Goal: Transaction & Acquisition: Download file/media

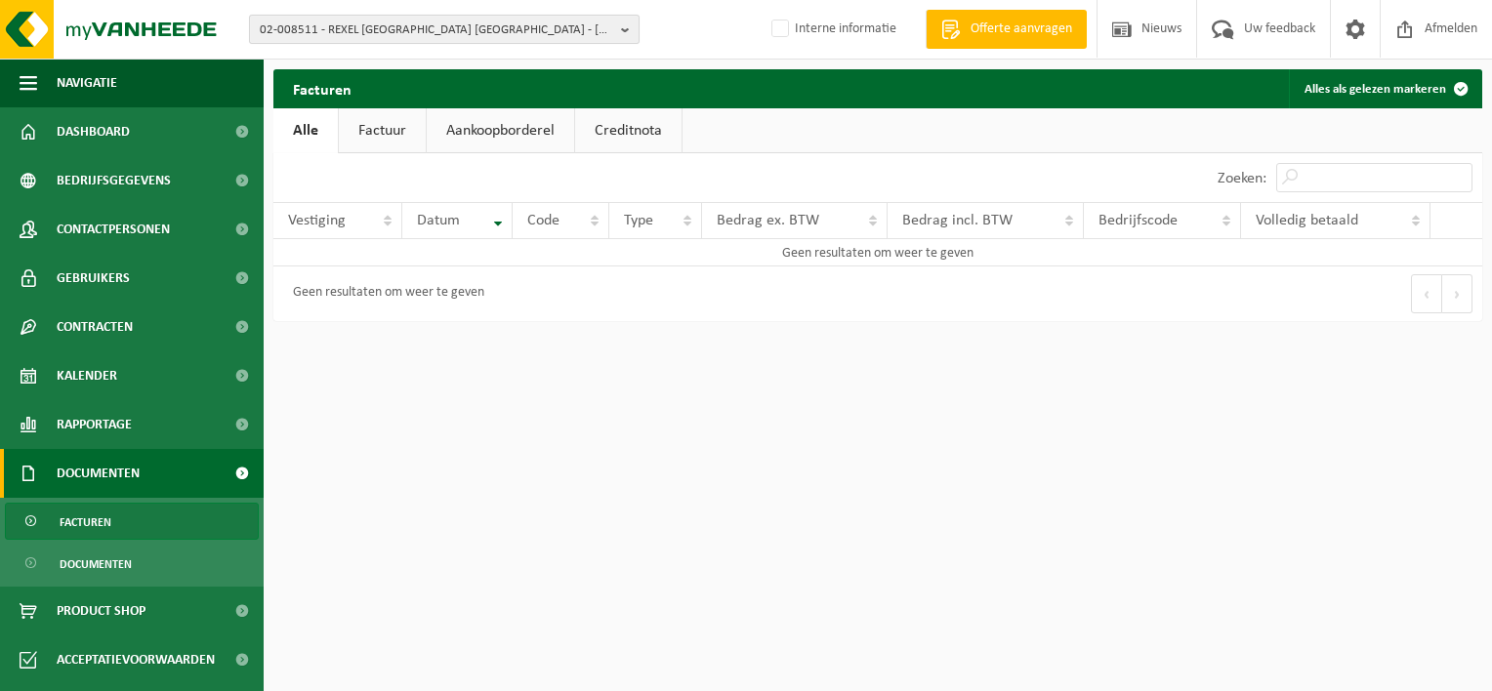
click at [394, 27] on span "02-008511 - REXEL BELGIUM NV - NANINNE" at bounding box center [437, 30] width 354 height 29
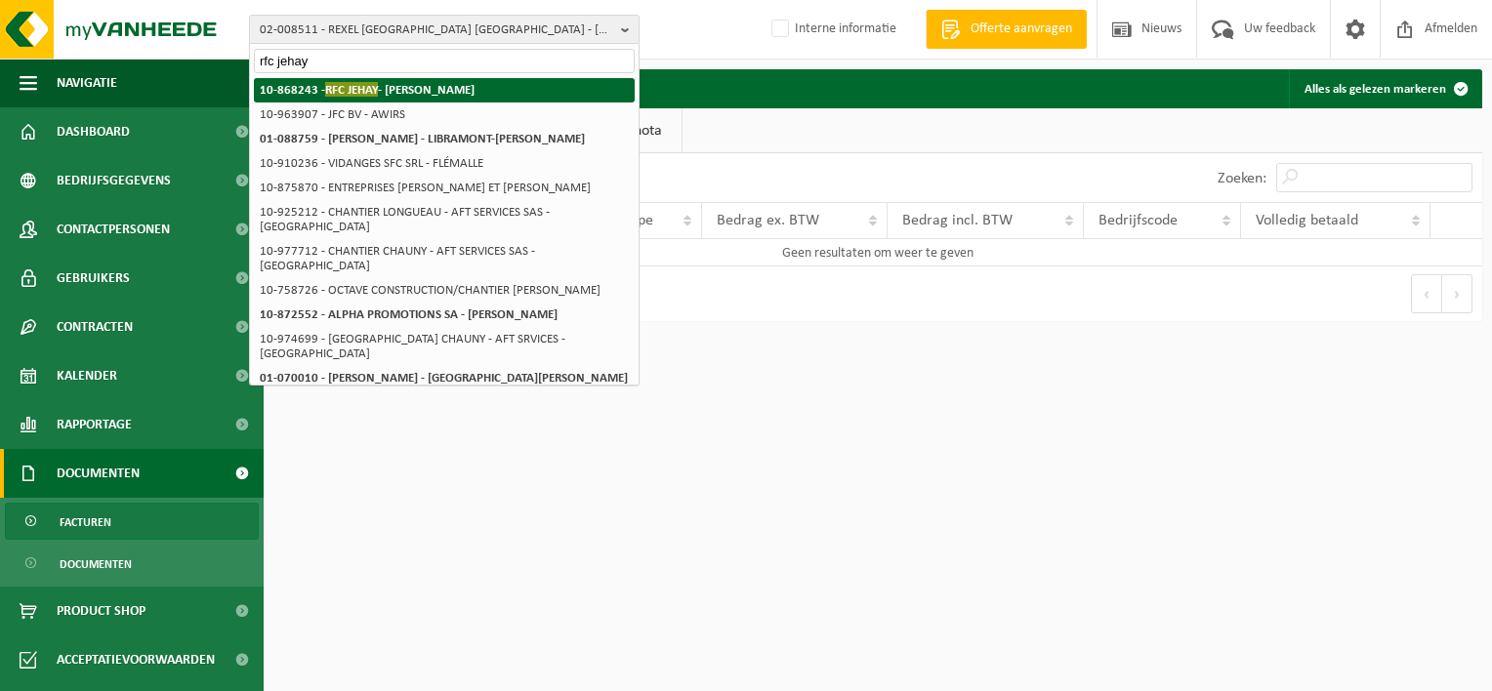
type input "rfc jehay"
click at [385, 82] on strong "10-868243 - RFC JEHAY - JEHAY" at bounding box center [367, 89] width 215 height 15
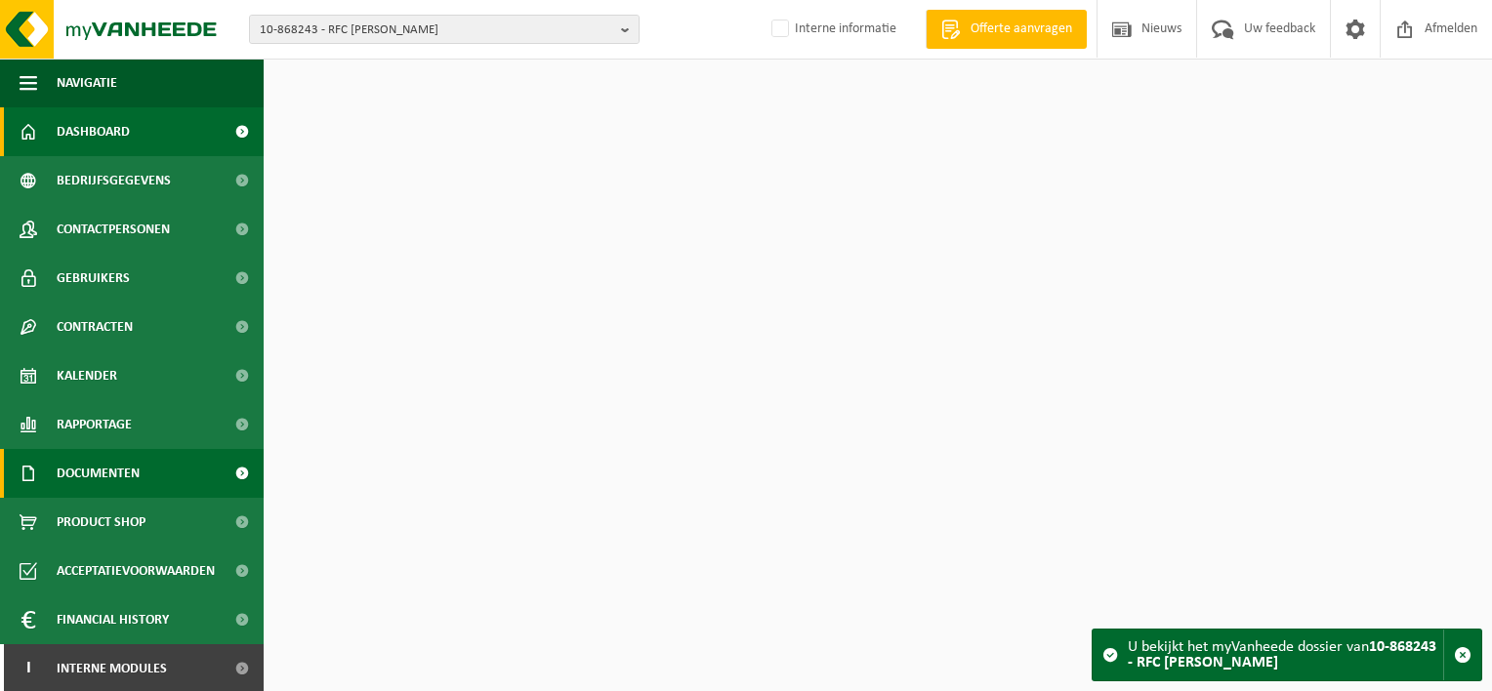
click at [98, 475] on span "Documenten" at bounding box center [98, 473] width 83 height 49
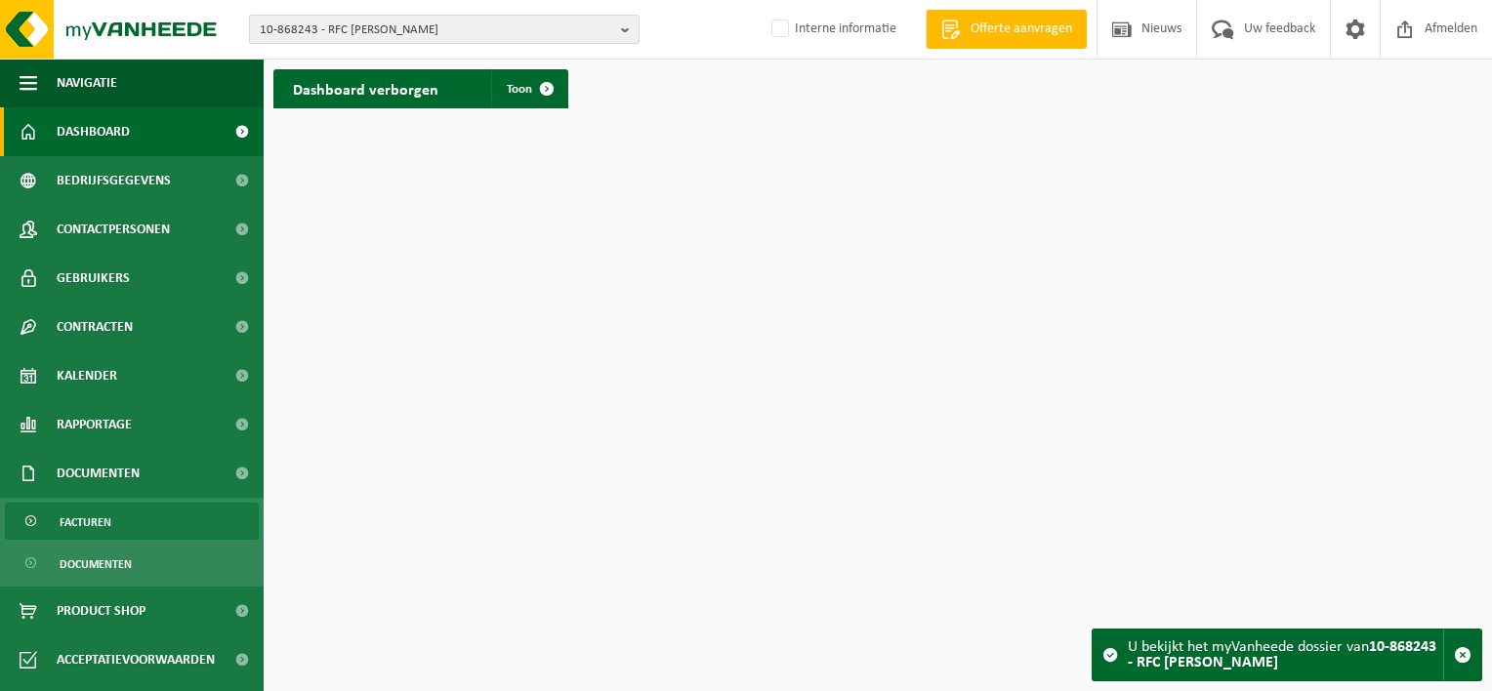
click at [105, 504] on span "Facturen" at bounding box center [86, 522] width 52 height 37
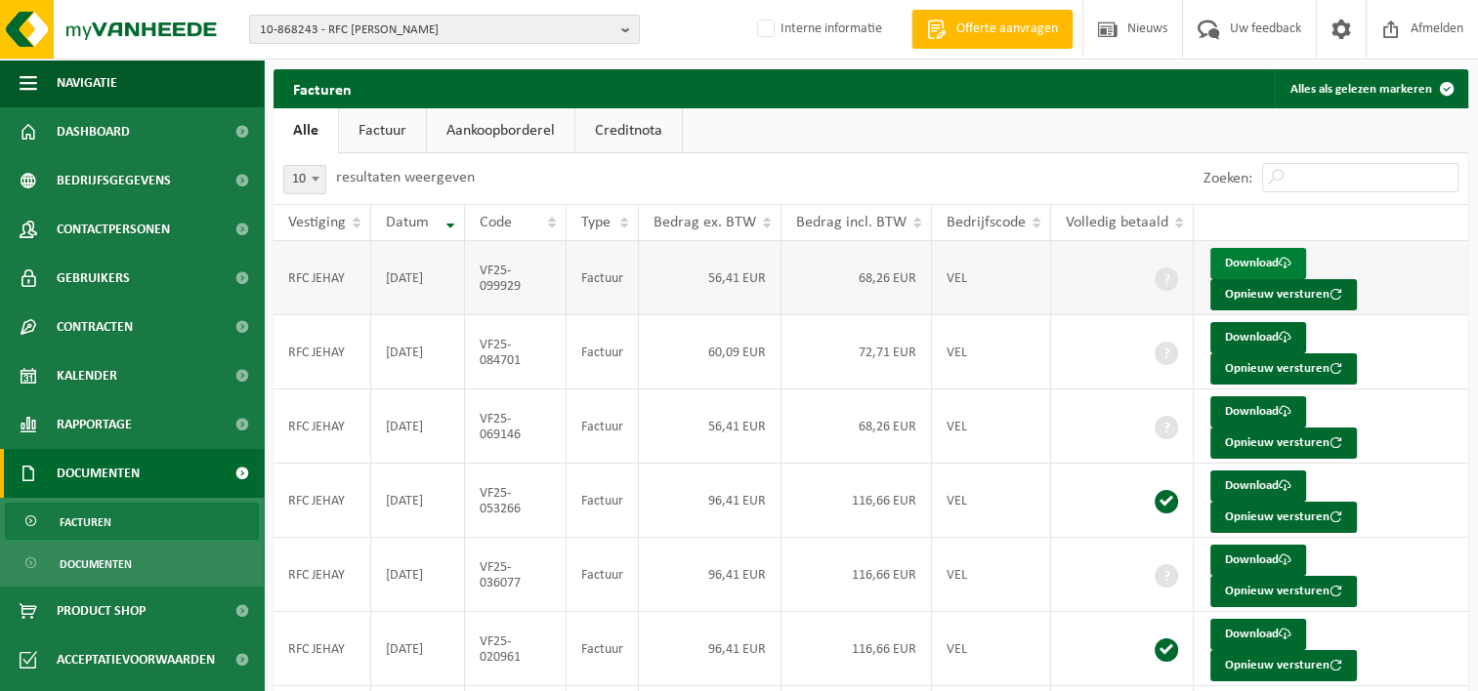
click at [1250, 265] on link "Download" at bounding box center [1258, 263] width 96 height 31
click at [1234, 339] on link "Download" at bounding box center [1258, 337] width 96 height 31
click at [1237, 406] on link "Download" at bounding box center [1258, 411] width 96 height 31
click at [1232, 562] on link "Download" at bounding box center [1258, 560] width 96 height 31
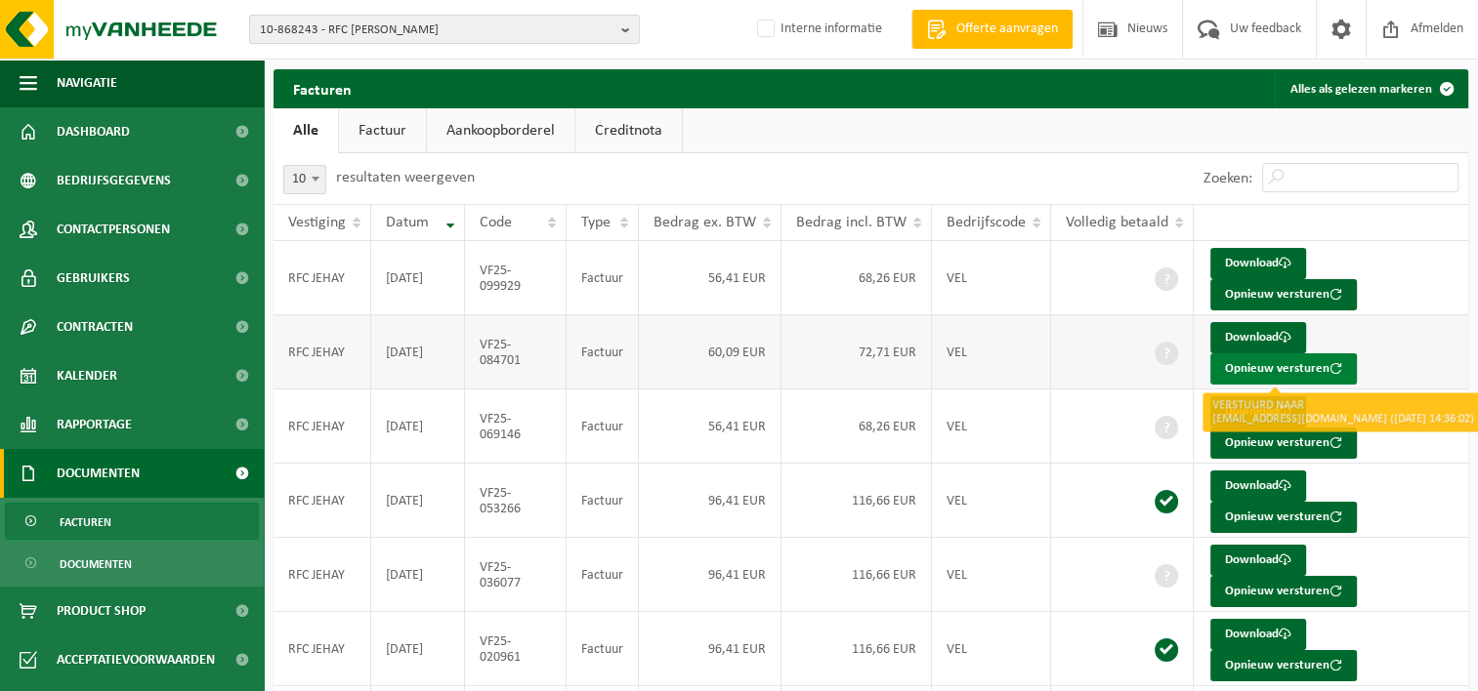
click at [1265, 364] on button "Opnieuw versturen" at bounding box center [1283, 369] width 146 height 31
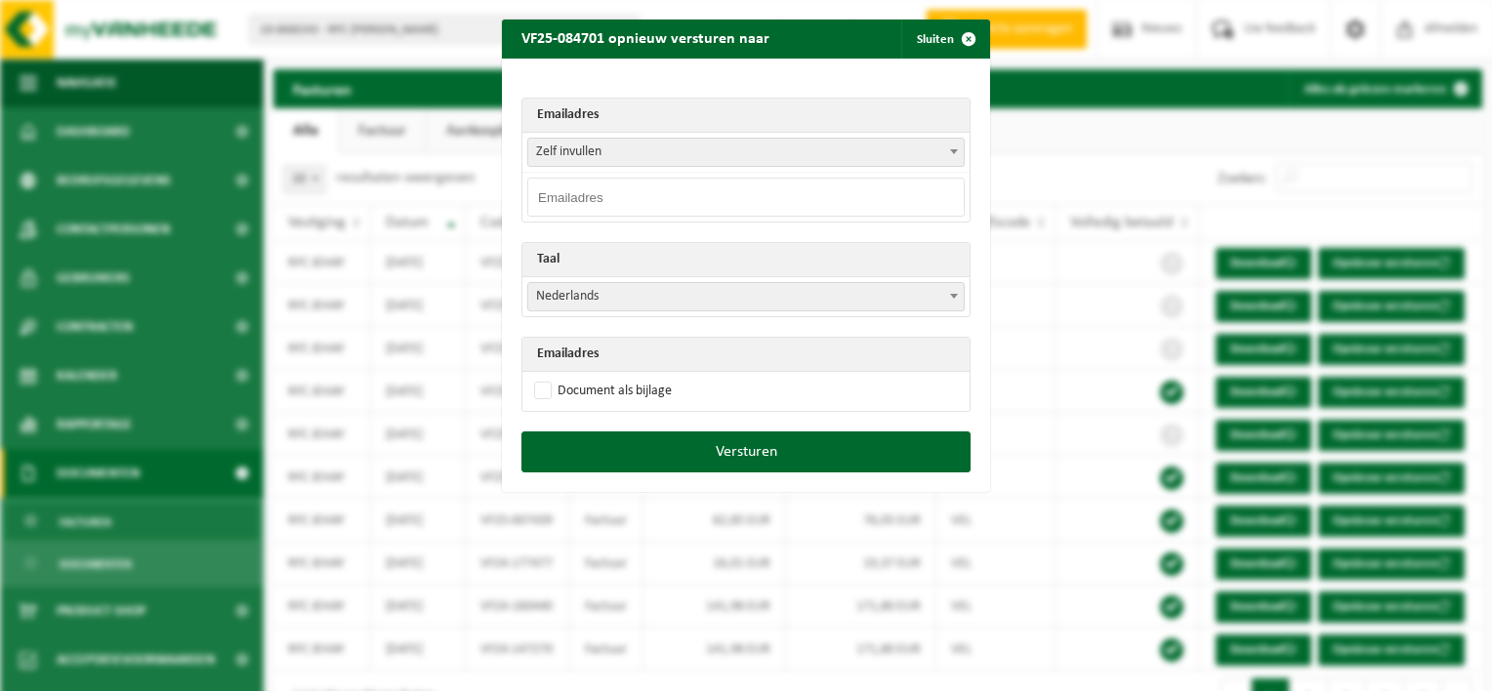
click at [645, 150] on span "Zelf invullen" at bounding box center [746, 152] width 436 height 27
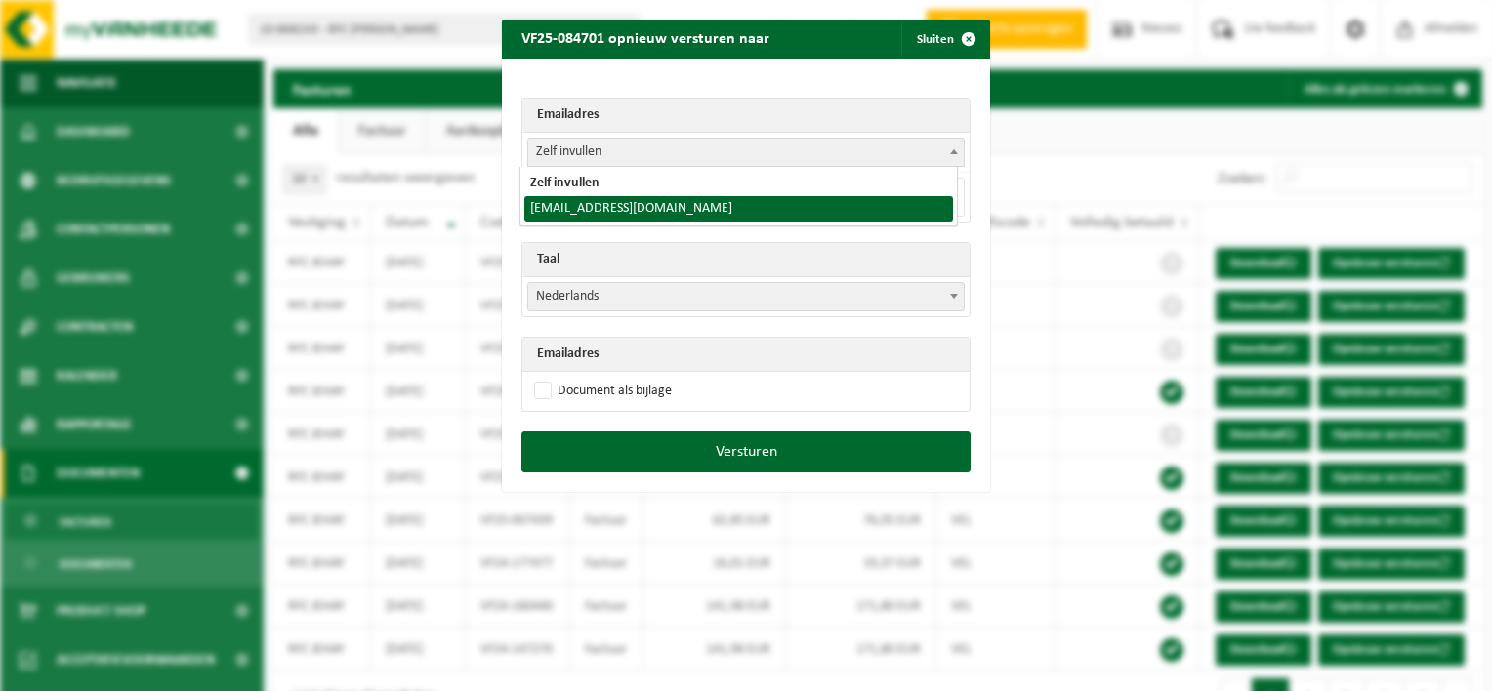
drag, startPoint x: 672, startPoint y: 209, endPoint x: 637, endPoint y: 207, distance: 35.2
select select "[EMAIL_ADDRESS][DOMAIN_NAME]"
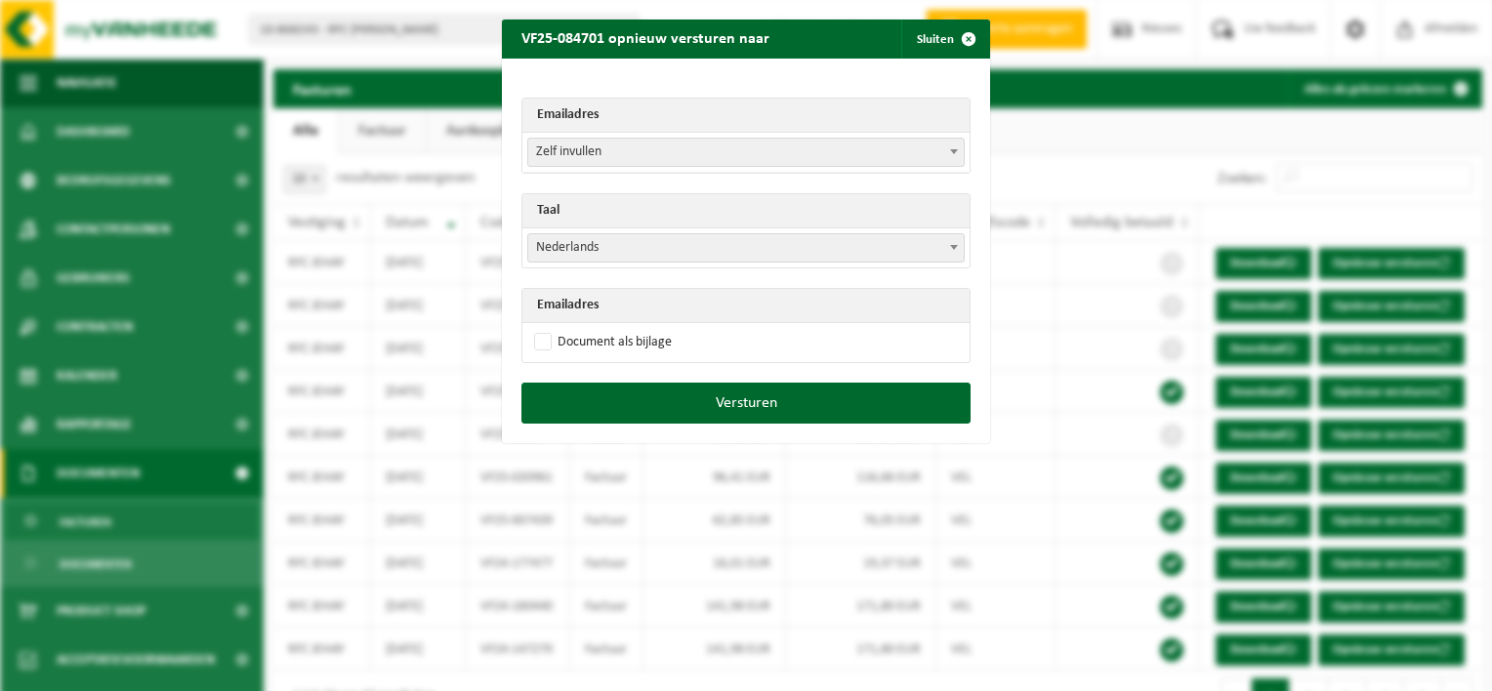
click at [633, 154] on span "Zelf invullen" at bounding box center [746, 152] width 436 height 27
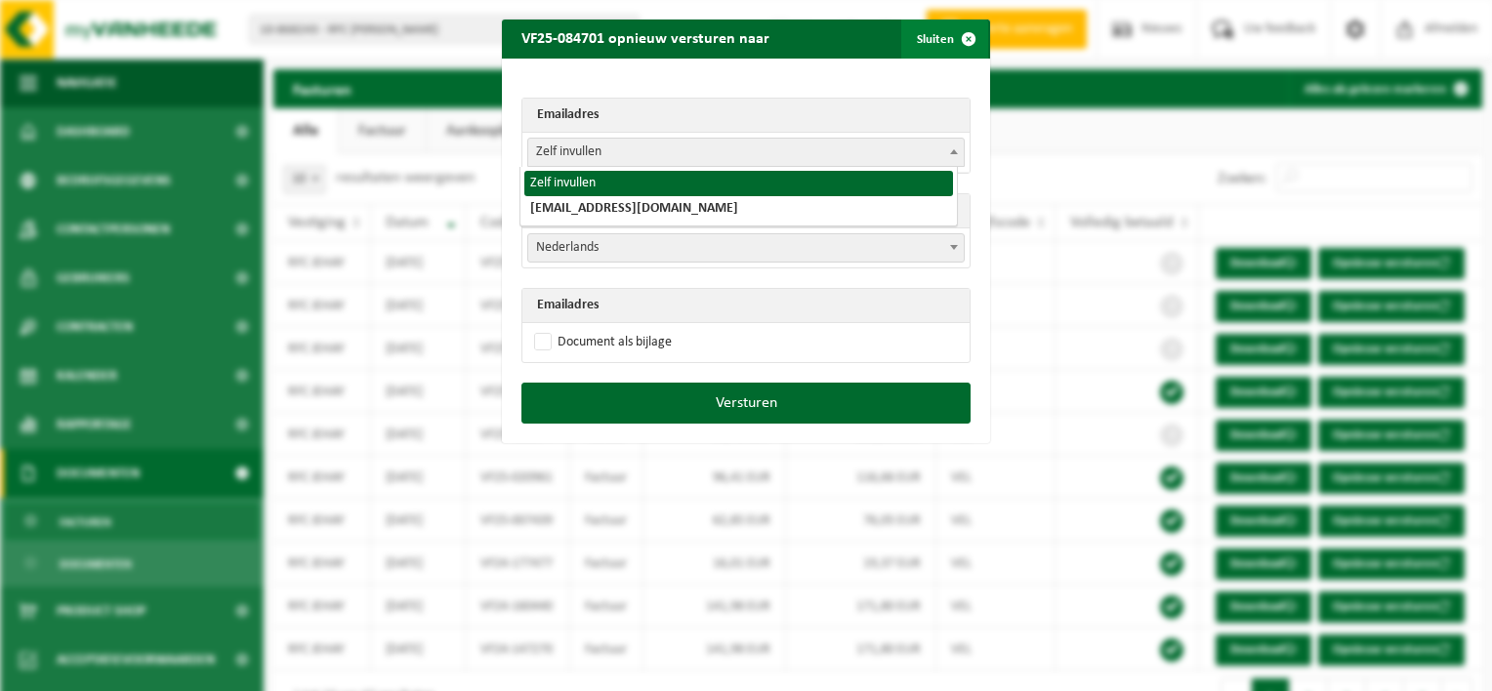
drag, startPoint x: 952, startPoint y: 35, endPoint x: 933, endPoint y: 66, distance: 36.9
click at [952, 35] on span "button" at bounding box center [968, 39] width 39 height 39
